Goal: Transaction & Acquisition: Purchase product/service

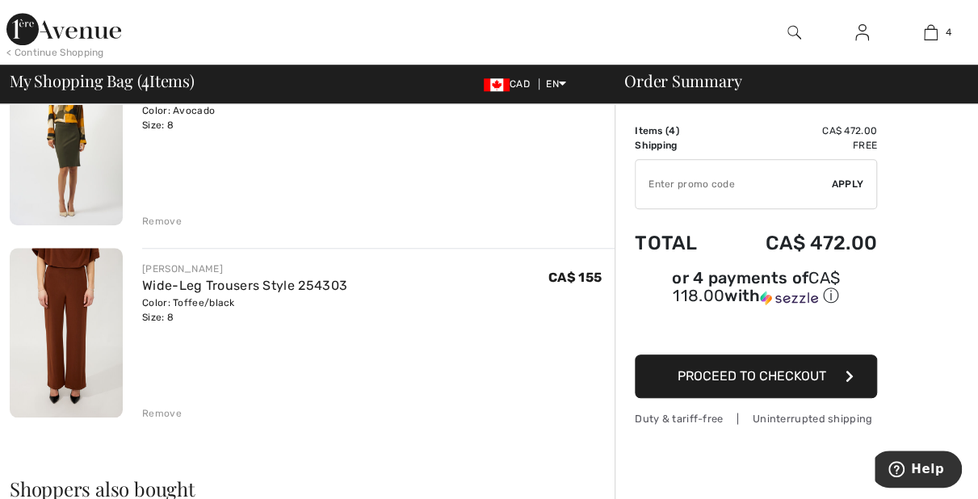
scroll to position [646, 0]
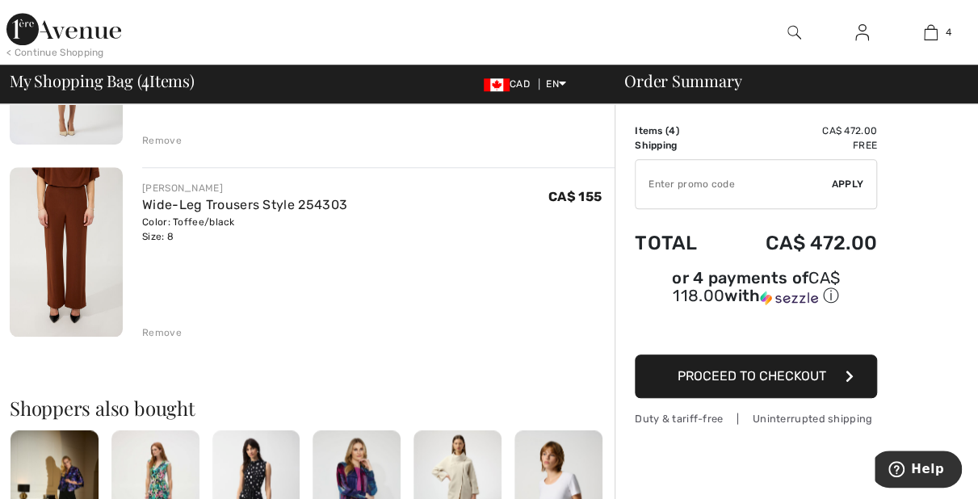
click at [220, 212] on link "Wide-Leg Trousers Style 254303" at bounding box center [244, 204] width 205 height 15
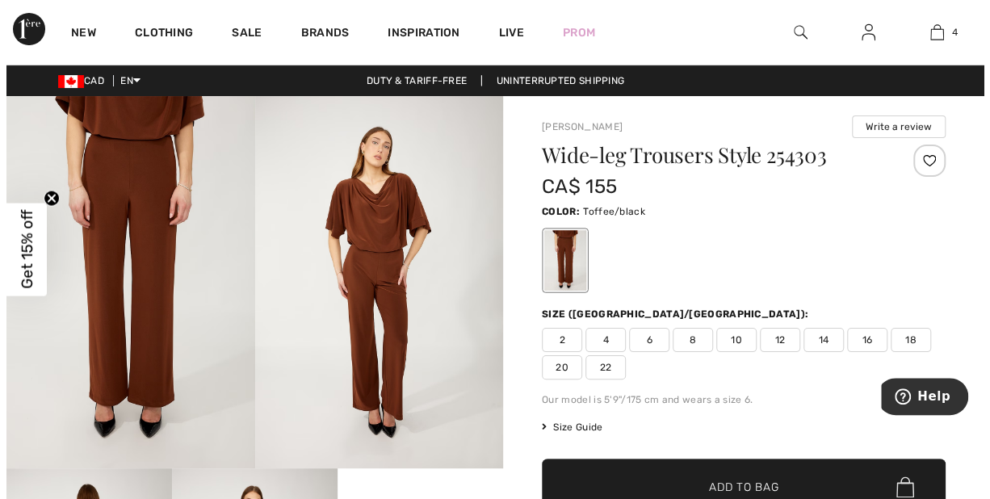
scroll to position [242, 0]
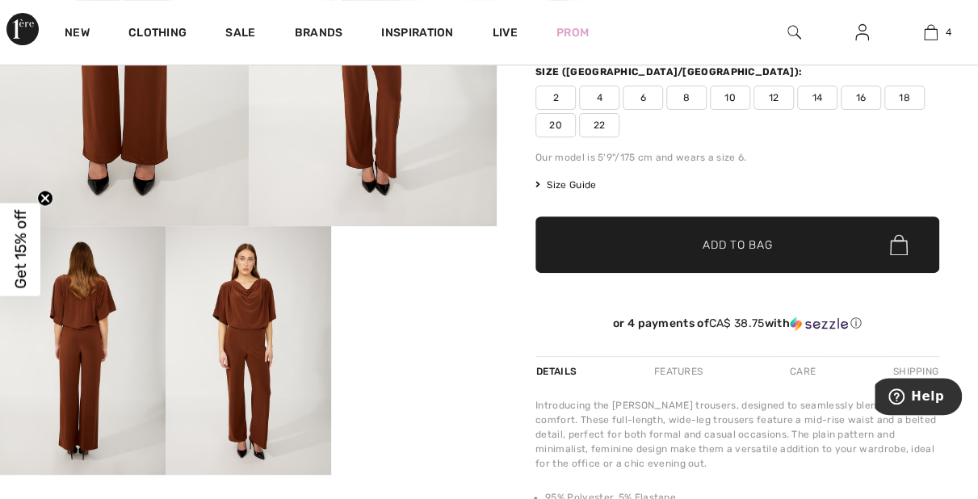
click at [258, 334] on img at bounding box center [249, 350] width 166 height 249
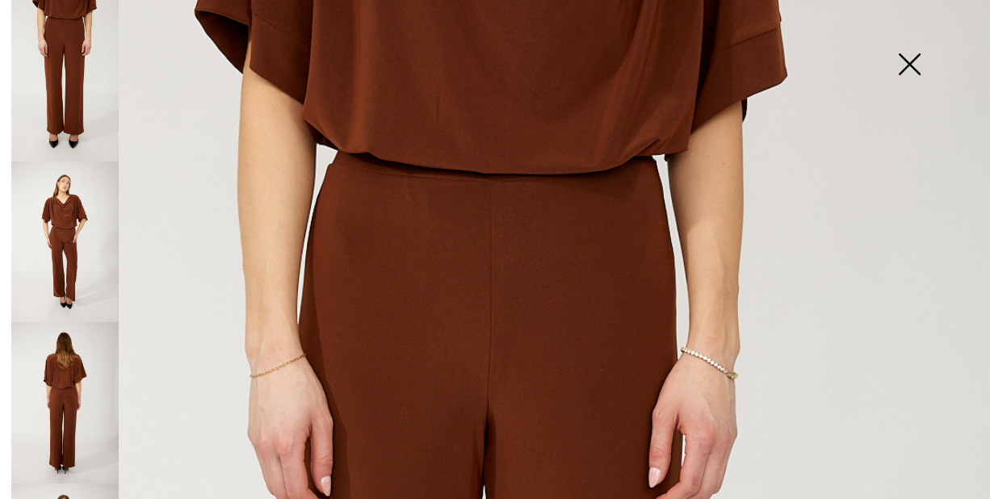
click at [71, 226] on img at bounding box center [64, 243] width 107 height 162
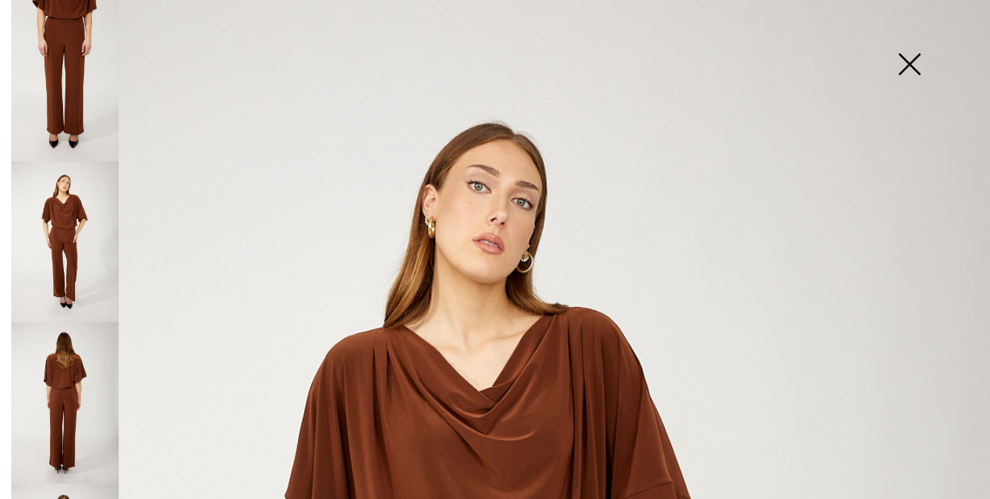
scroll to position [485, 0]
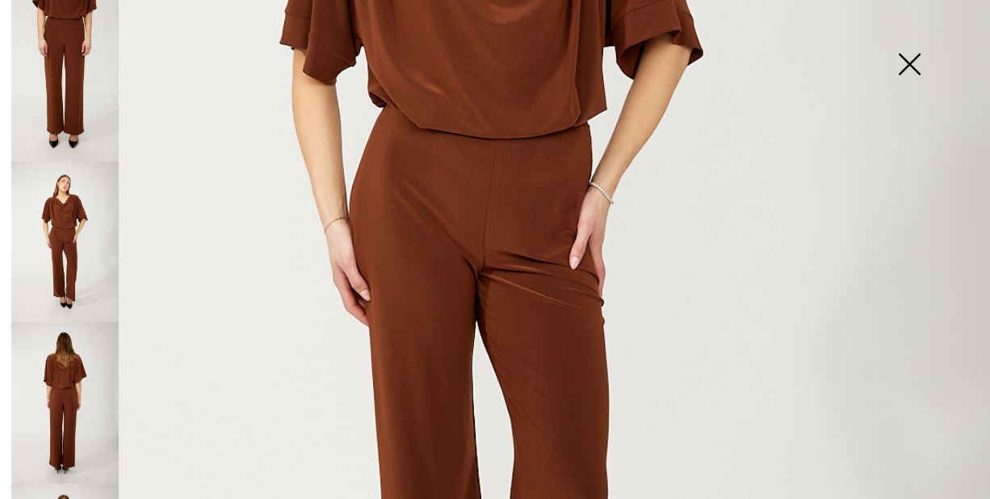
drag, startPoint x: 82, startPoint y: 372, endPoint x: 160, endPoint y: 341, distance: 84.4
click at [82, 371] on img at bounding box center [64, 403] width 107 height 162
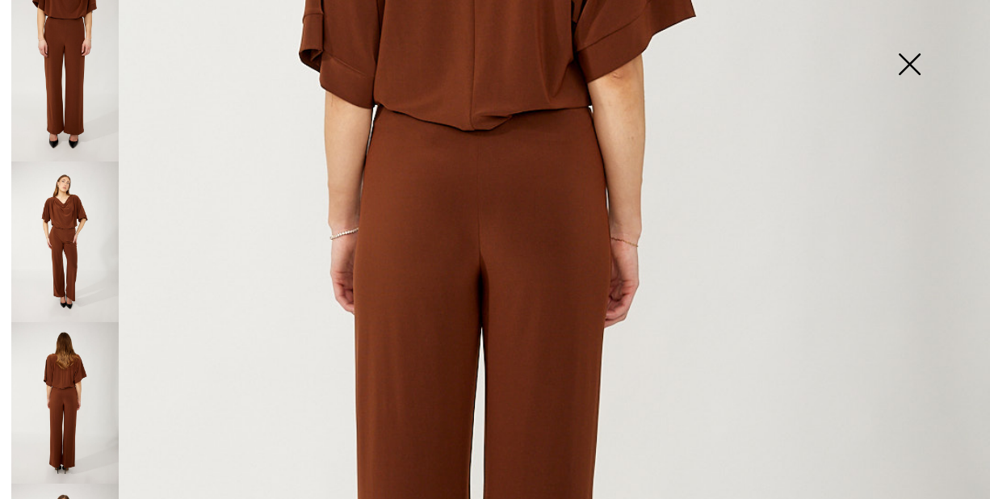
click at [78, 44] on img at bounding box center [64, 81] width 107 height 162
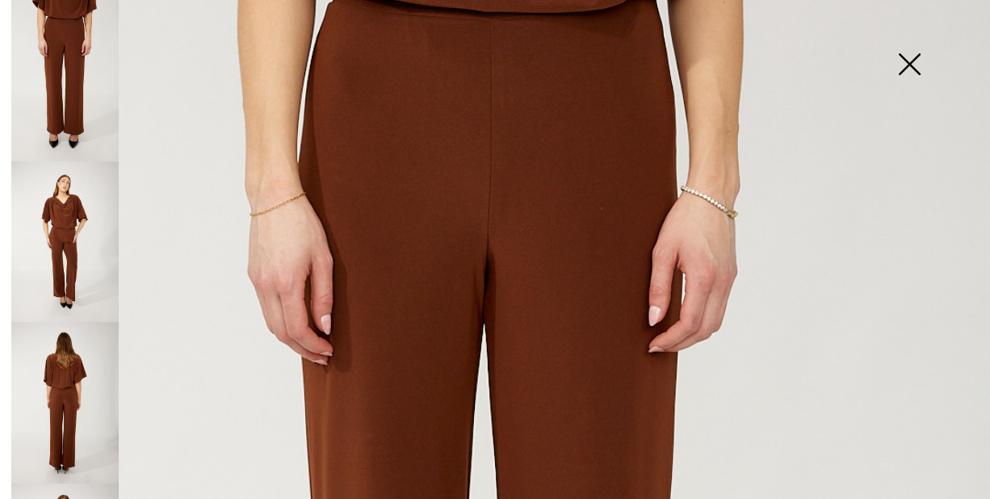
scroll to position [81, 0]
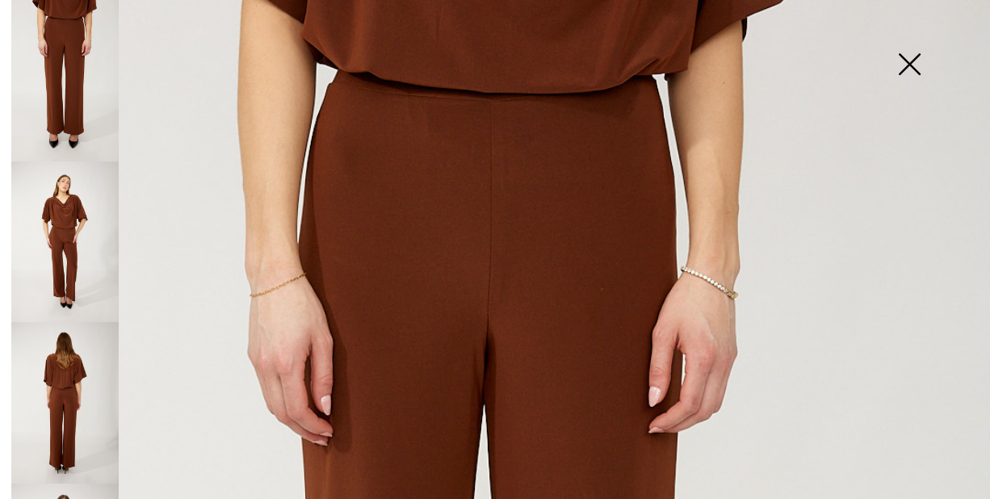
click at [57, 397] on img at bounding box center [64, 403] width 107 height 162
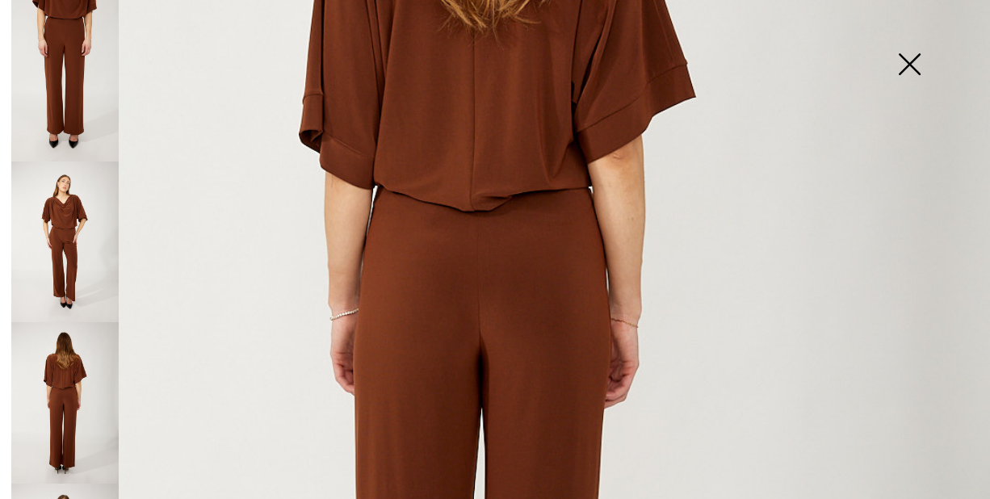
scroll to position [808, 0]
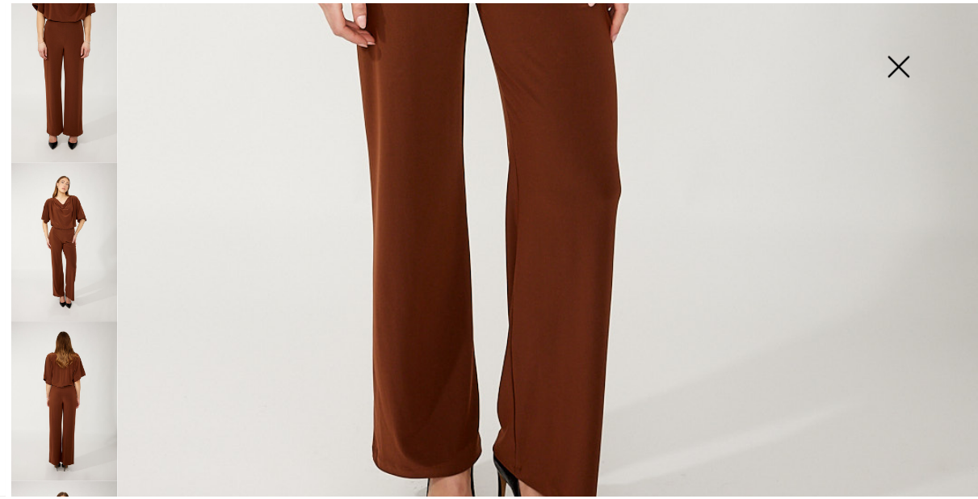
scroll to position [485, 0]
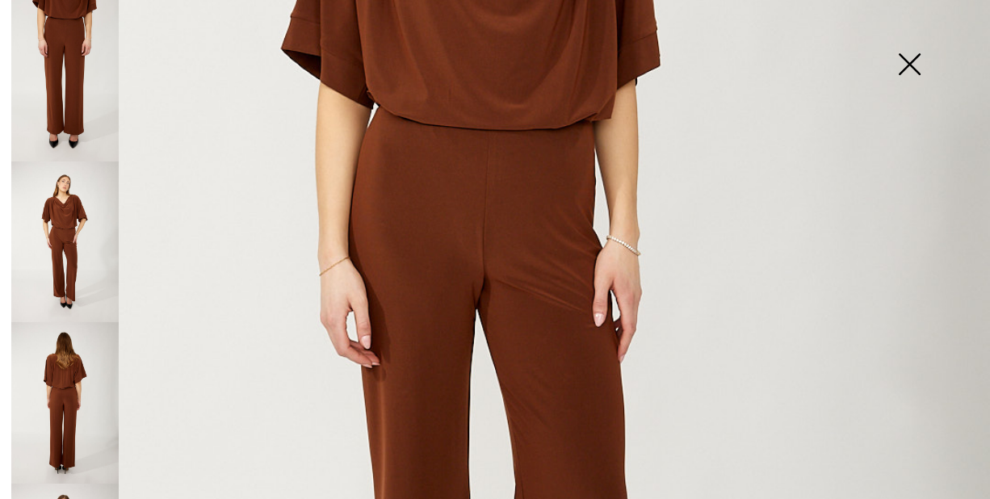
click at [905, 65] on img at bounding box center [909, 65] width 81 height 83
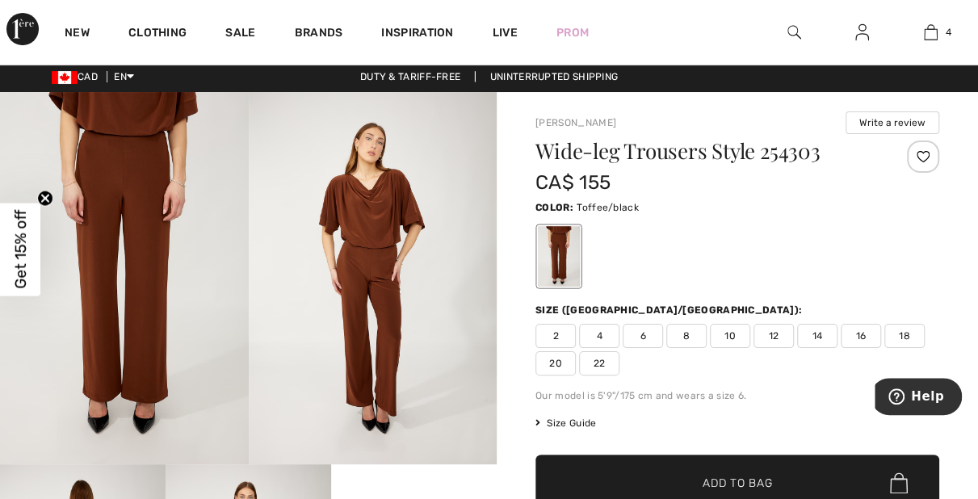
scroll to position [0, 0]
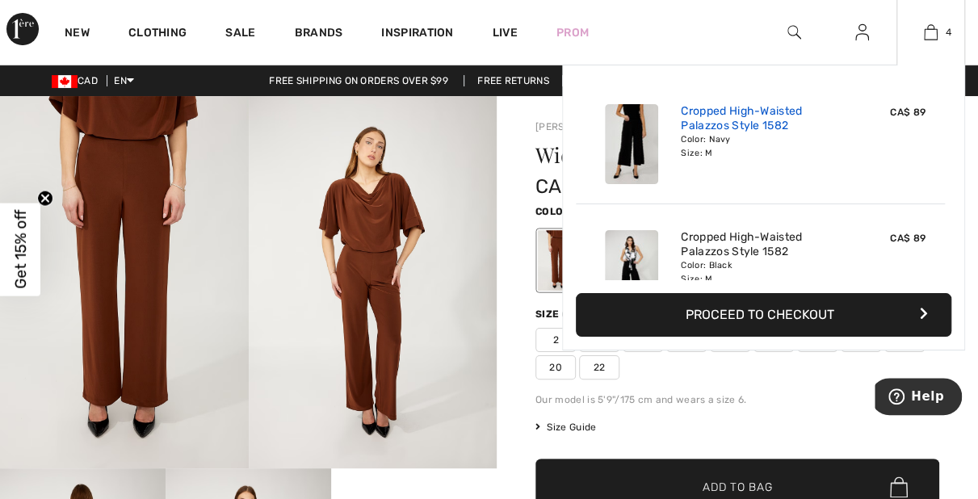
click at [690, 114] on link "Cropped High-Waisted Palazzos Style 1582" at bounding box center [760, 118] width 159 height 29
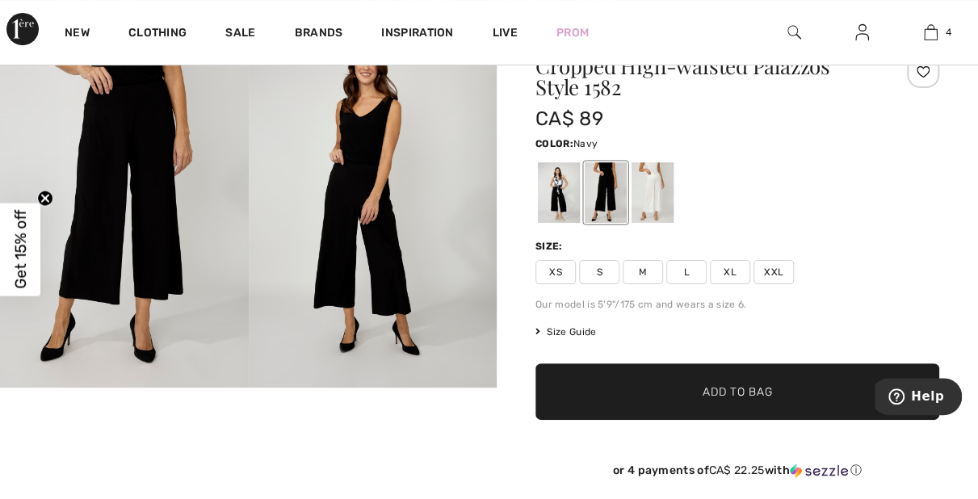
scroll to position [404, 0]
